Goal: Task Accomplishment & Management: Manage account settings

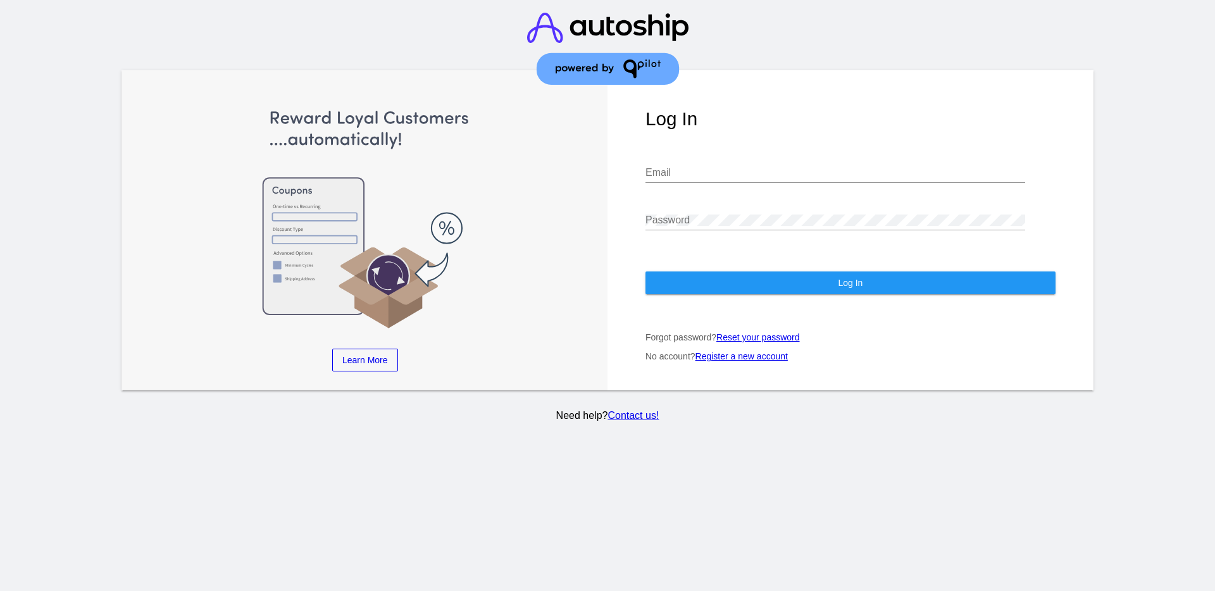
type input "[EMAIL_ADDRESS][DOMAIN_NAME]"
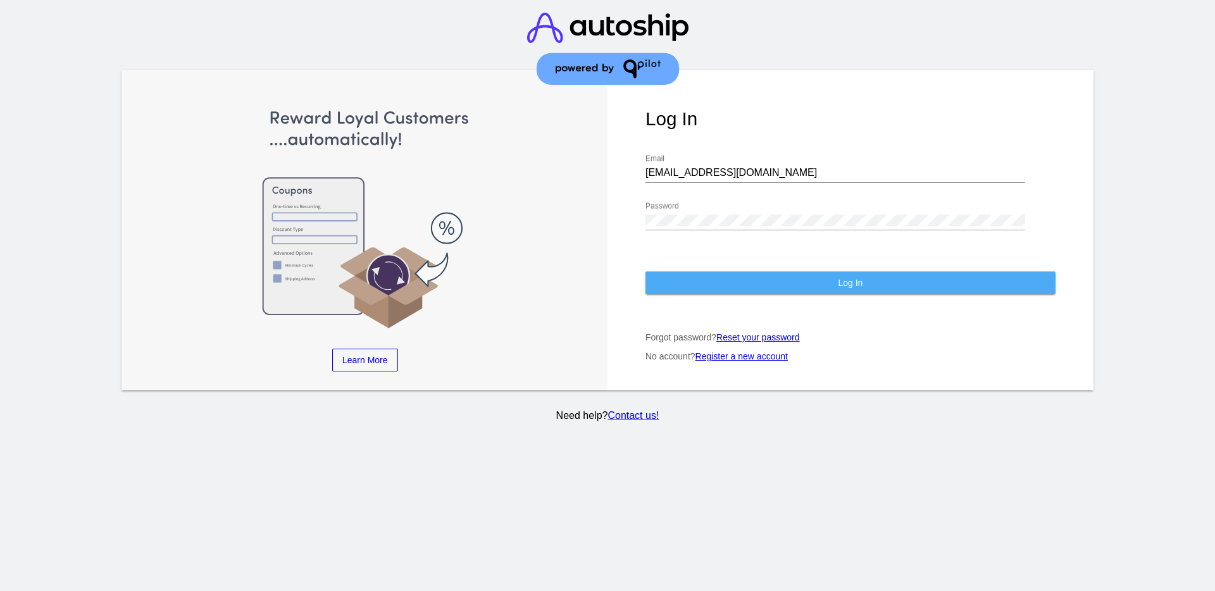
click at [820, 288] on button "Log In" at bounding box center [850, 282] width 410 height 23
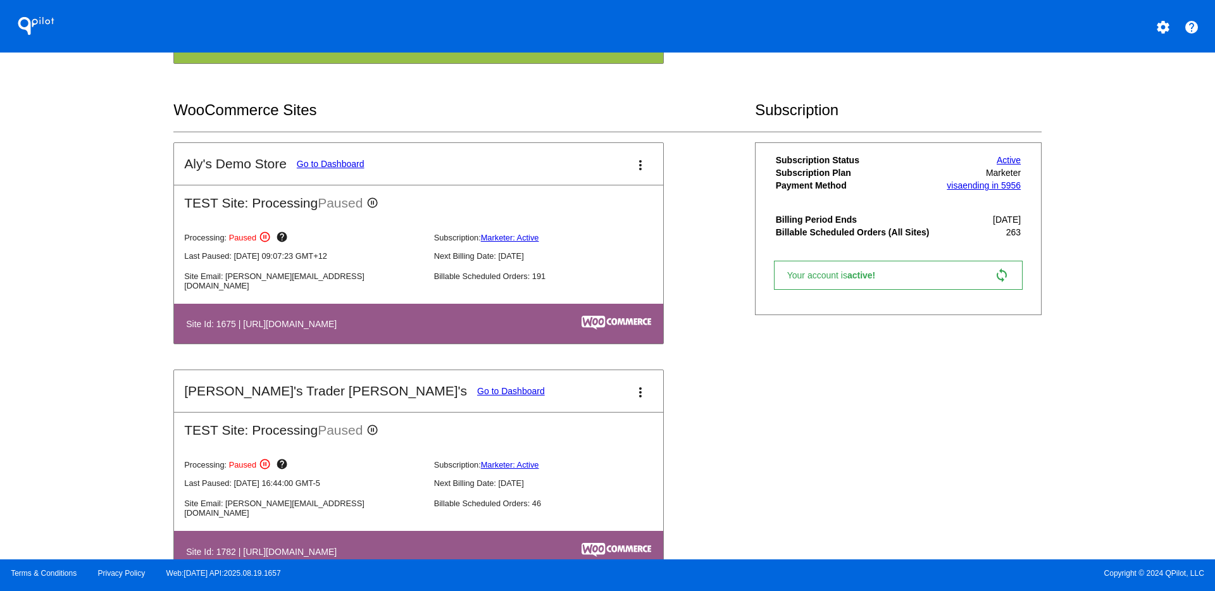
scroll to position [633, 0]
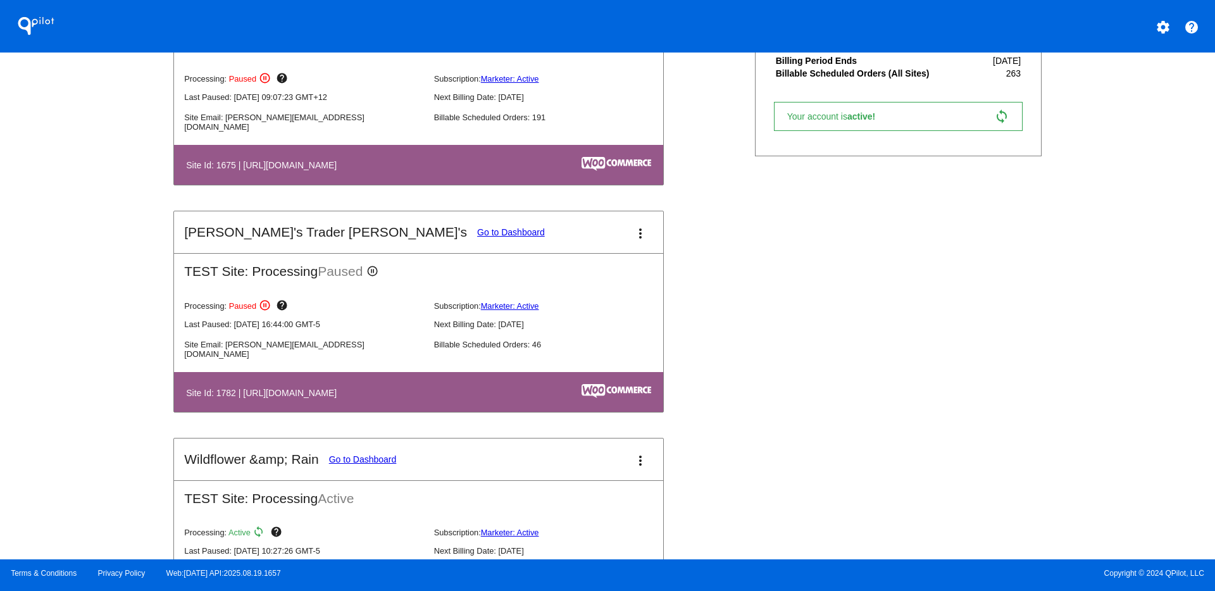
click at [371, 456] on link "Go to Dashboard" at bounding box center [363, 459] width 68 height 10
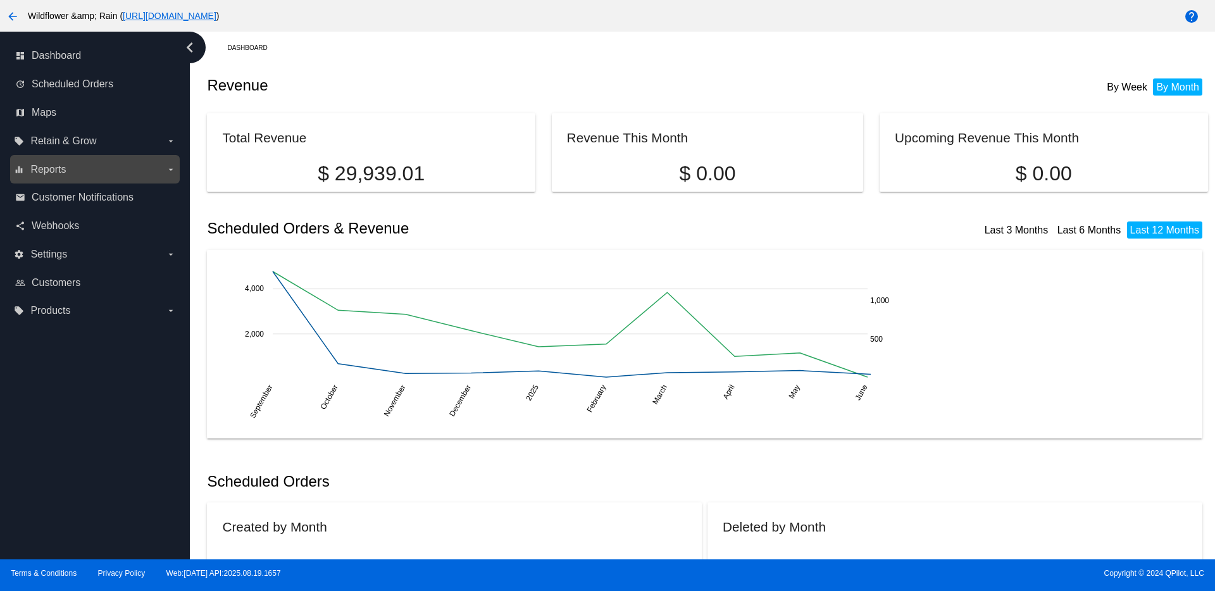
click at [135, 177] on label "equalizer Reports arrow_drop_down" at bounding box center [94, 169] width 161 height 20
click at [0, 0] on input "equalizer Reports arrow_drop_down" at bounding box center [0, 0] width 0 height 0
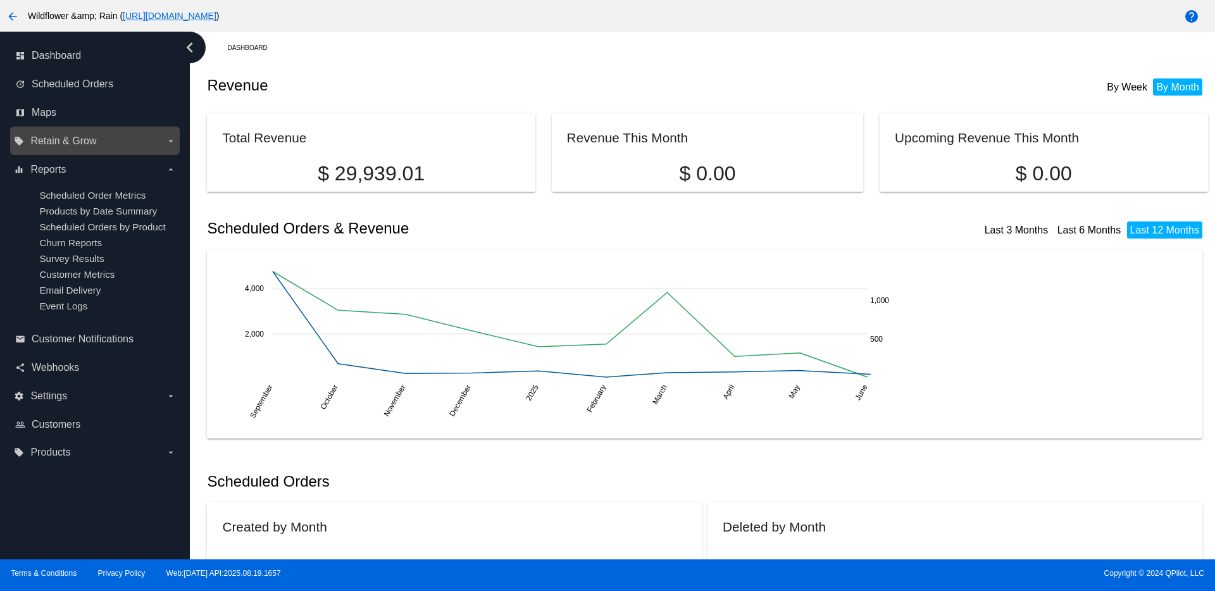
click at [102, 146] on label "local_offer Retain & Grow arrow_drop_down" at bounding box center [94, 141] width 161 height 20
click at [0, 0] on input "local_offer Retain & Grow arrow_drop_down" at bounding box center [0, 0] width 0 height 0
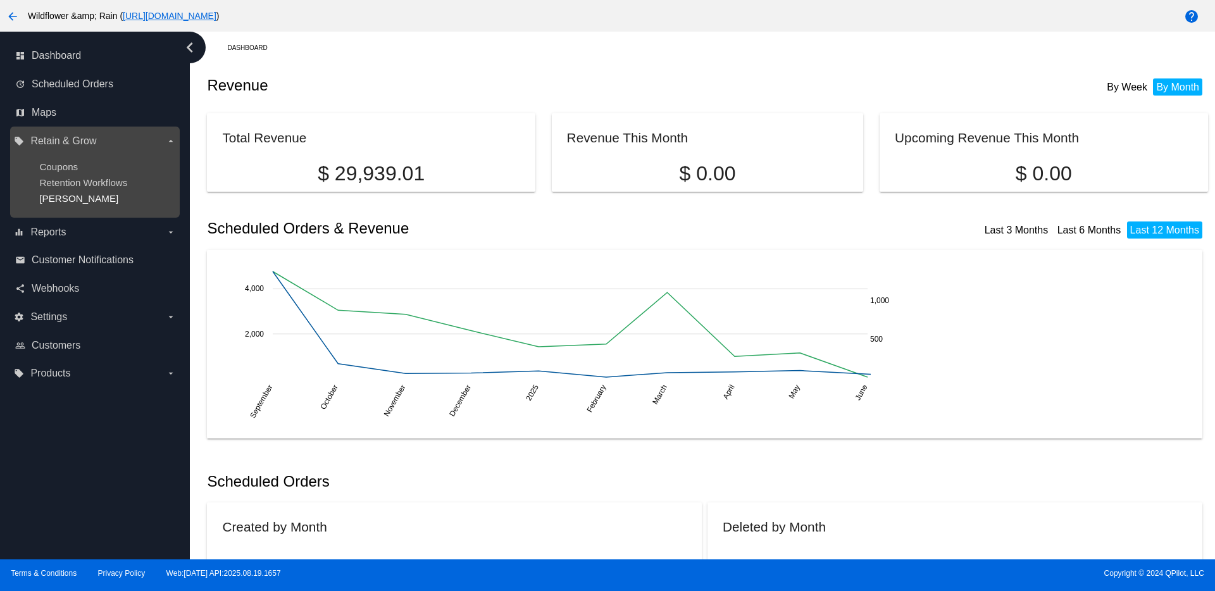
click at [65, 197] on span "[PERSON_NAME]" at bounding box center [78, 198] width 79 height 11
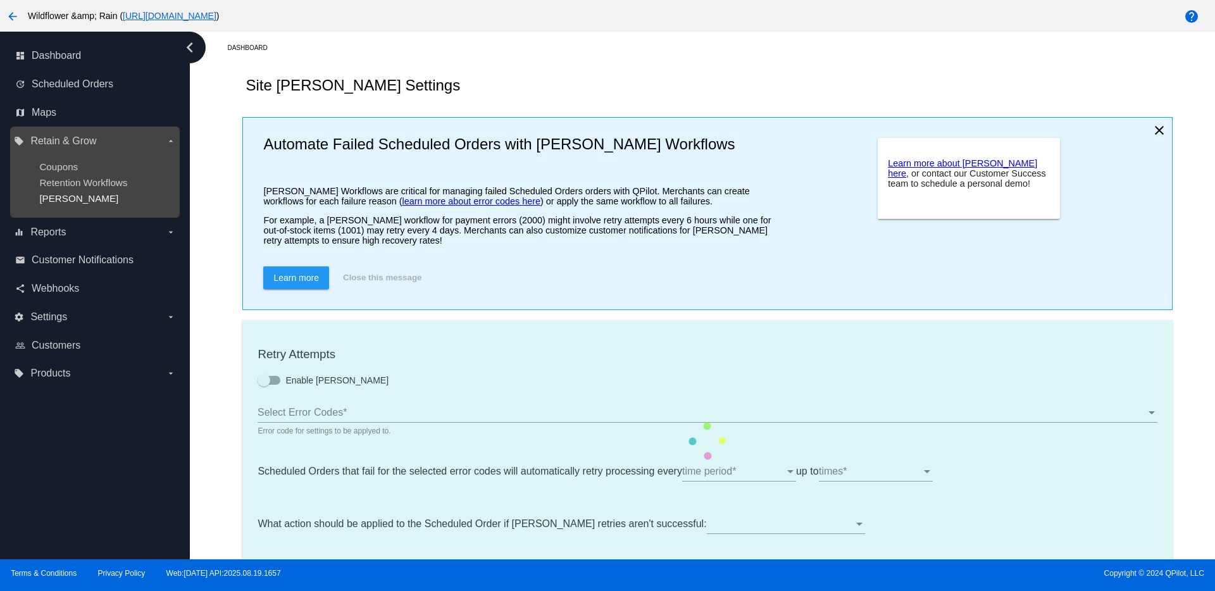
checkbox input "true"
type input "If no changes are made, we will automatically retry processing your {{Scheduled…"
type input "If no changes are made, we will automatically {{DunningAction}} your {{Schedule…"
type input "Your {{ScheduledOrder}} was {{DunningAction}}."
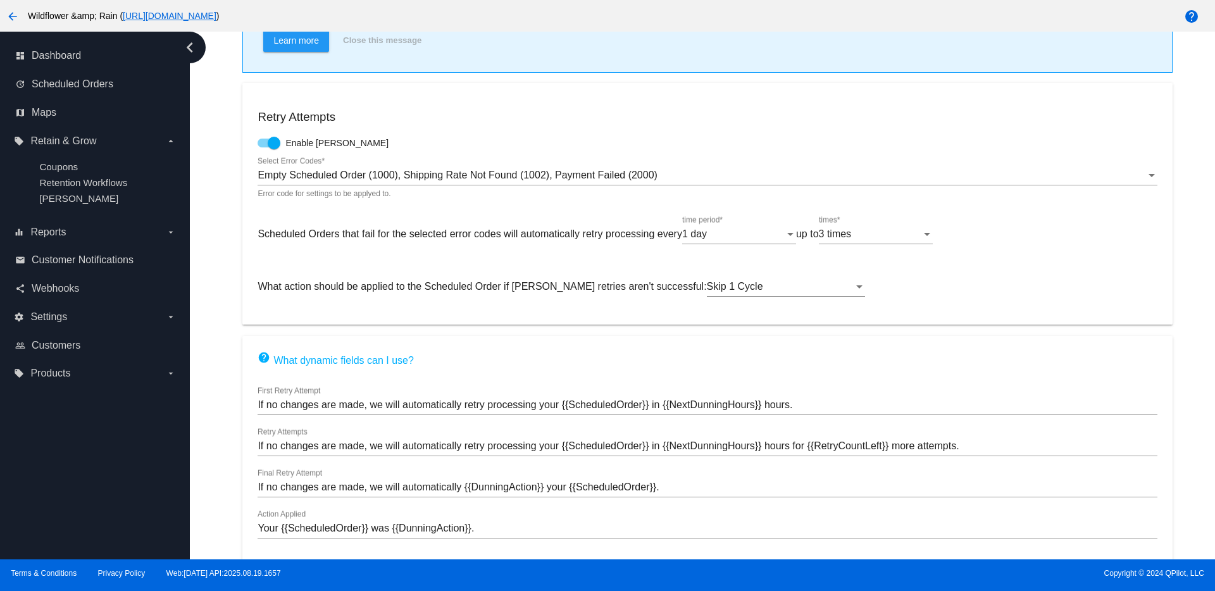
scroll to position [278, 0]
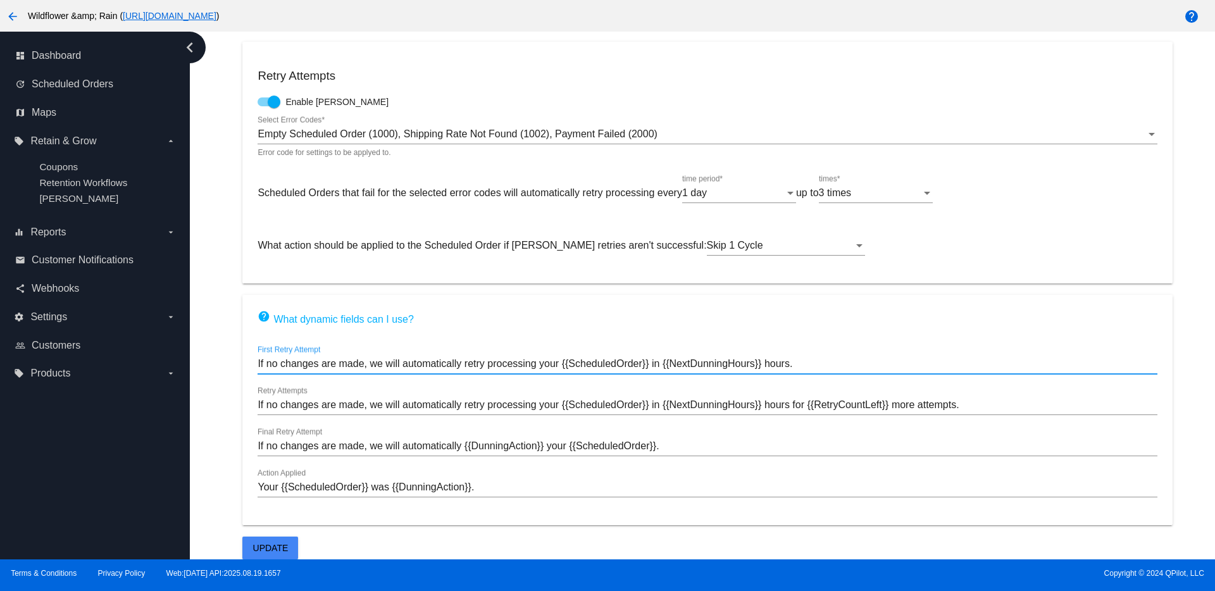
drag, startPoint x: 364, startPoint y: 364, endPoint x: 266, endPoint y: 361, distance: 98.1
click at [266, 361] on input "If no changes are made, we will automatically retry processing your {{Scheduled…" at bounding box center [707, 363] width 899 height 11
type input "If the order remains Failed, we will automatically retry processing your {{Sche…"
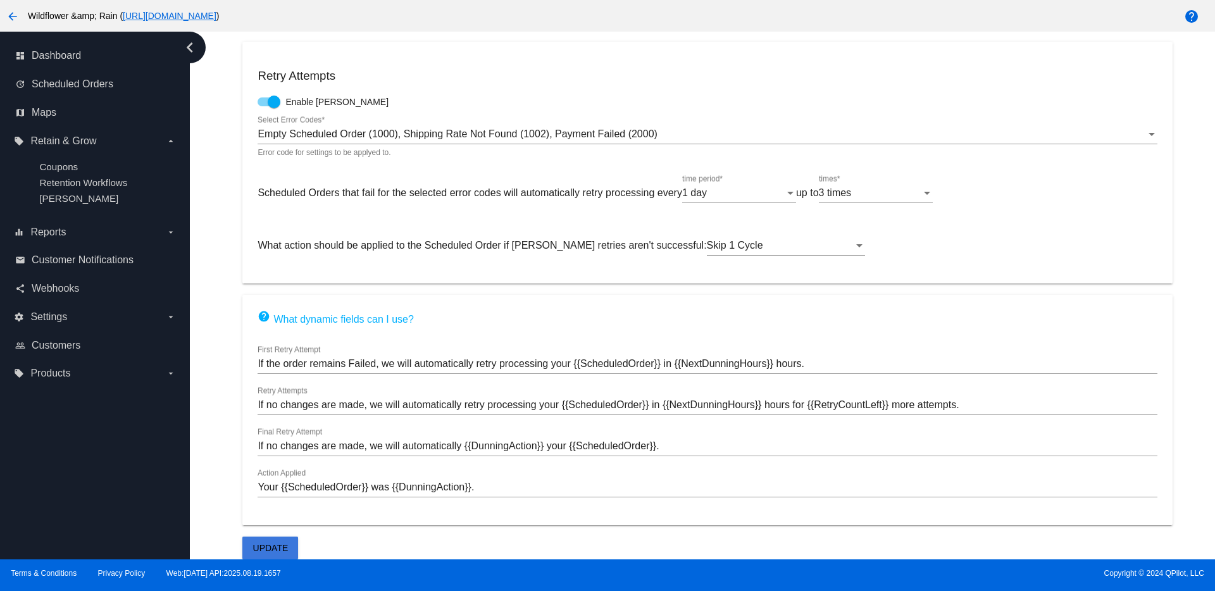
click at [277, 546] on span "Update" at bounding box center [270, 548] width 35 height 10
